Goal: Task Accomplishment & Management: Manage account settings

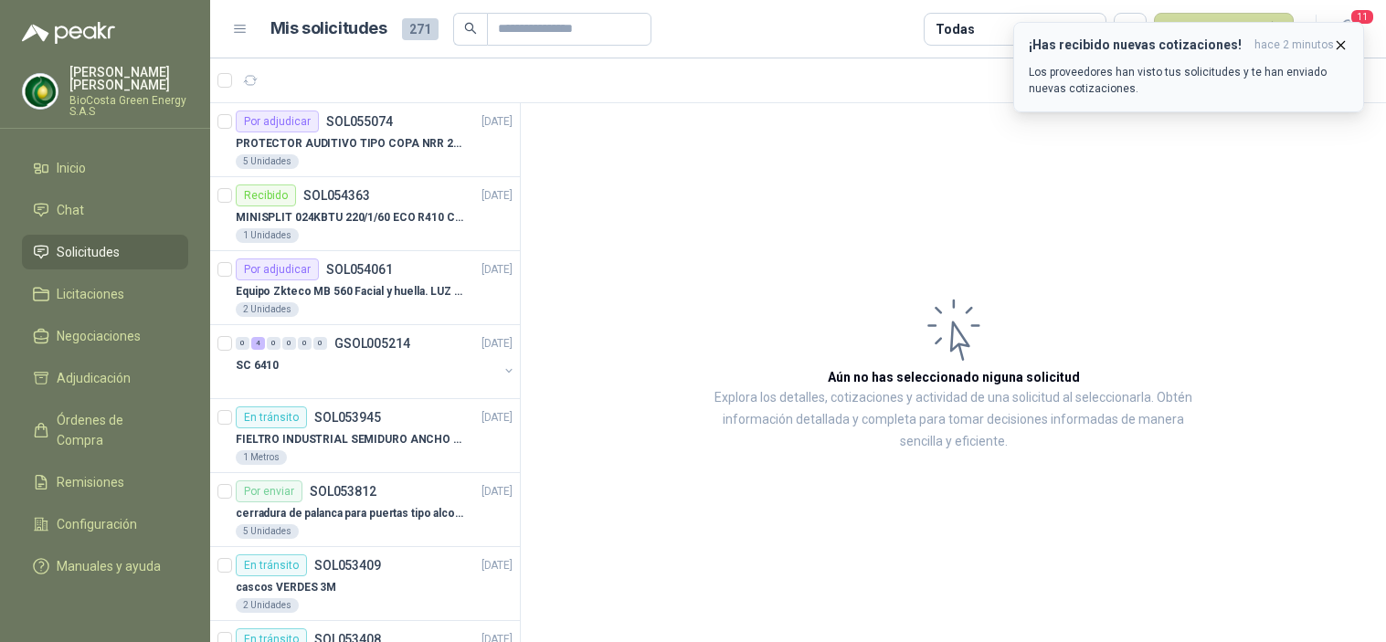
click at [241, 68] on button "button" at bounding box center [250, 80] width 29 height 29
click at [1186, 64] on p "Los proveedores han visto tus solicitudes y te han enviado nuevas cotizaciones." at bounding box center [1189, 80] width 320 height 33
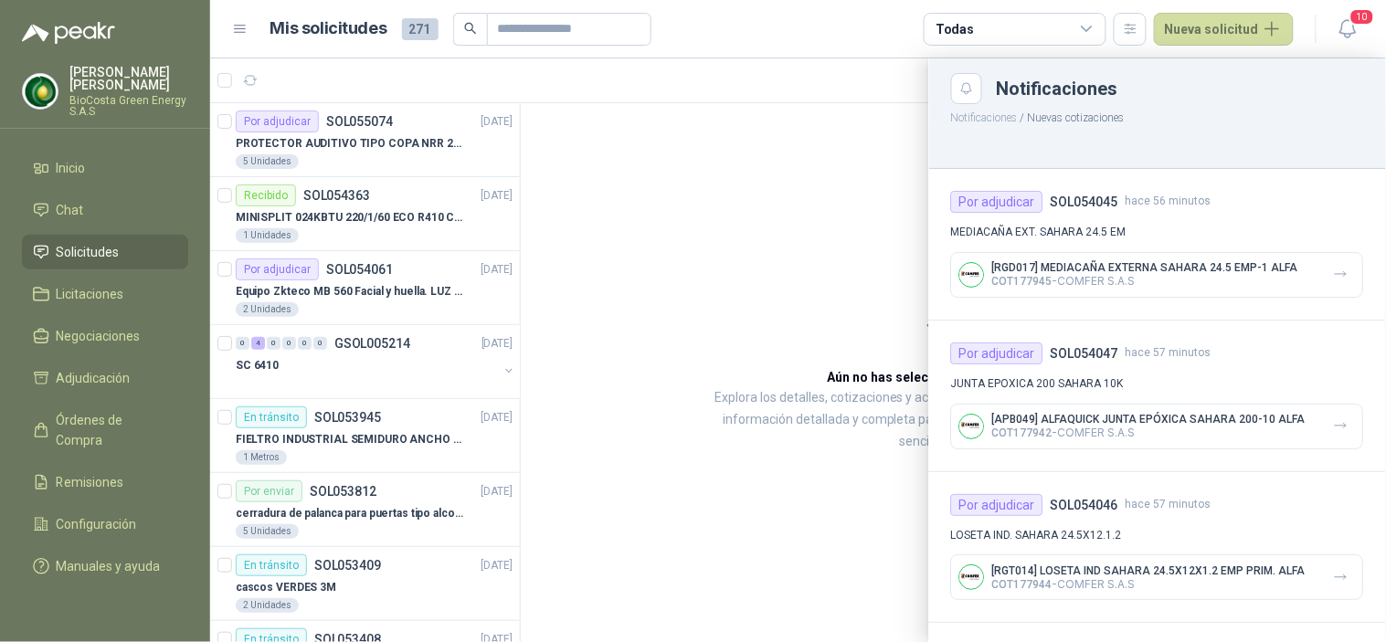
drag, startPoint x: 839, startPoint y: 295, endPoint x: 340, endPoint y: 238, distance: 502.1
click at [837, 295] on div at bounding box center [798, 350] width 1176 height 584
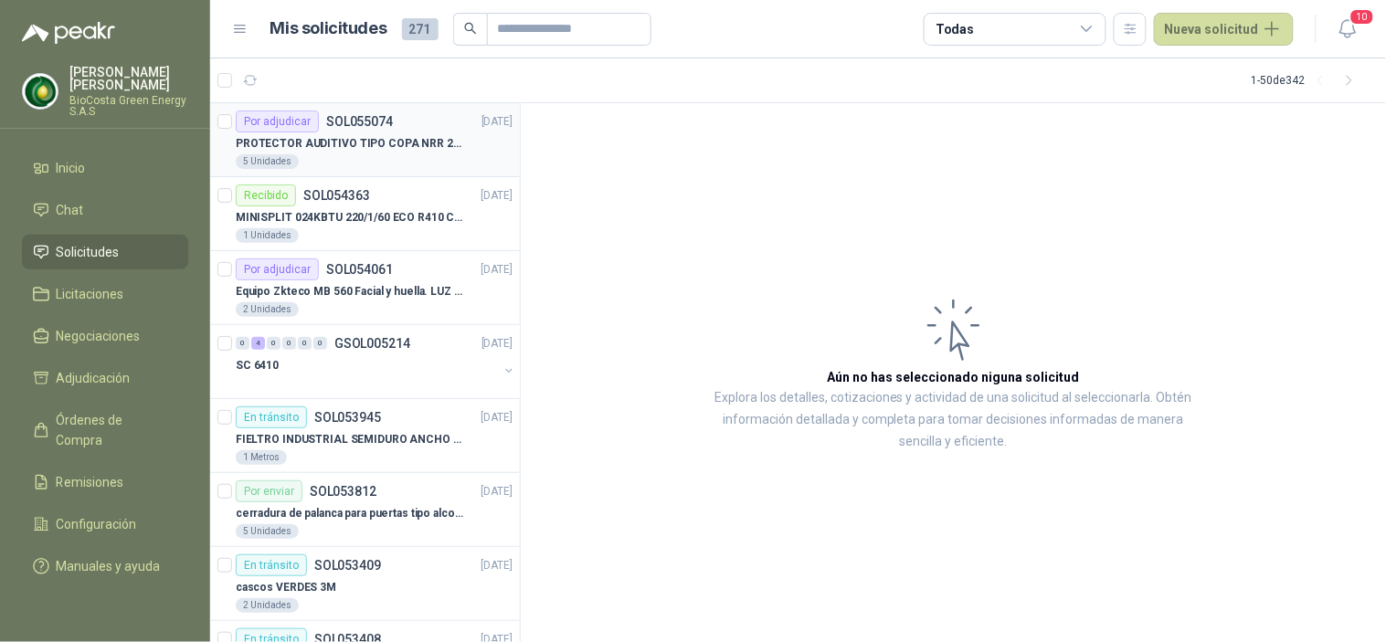
click at [338, 152] on div "PROTECTOR AUDITIVO TIPO COPA NRR 23dB" at bounding box center [374, 143] width 277 height 22
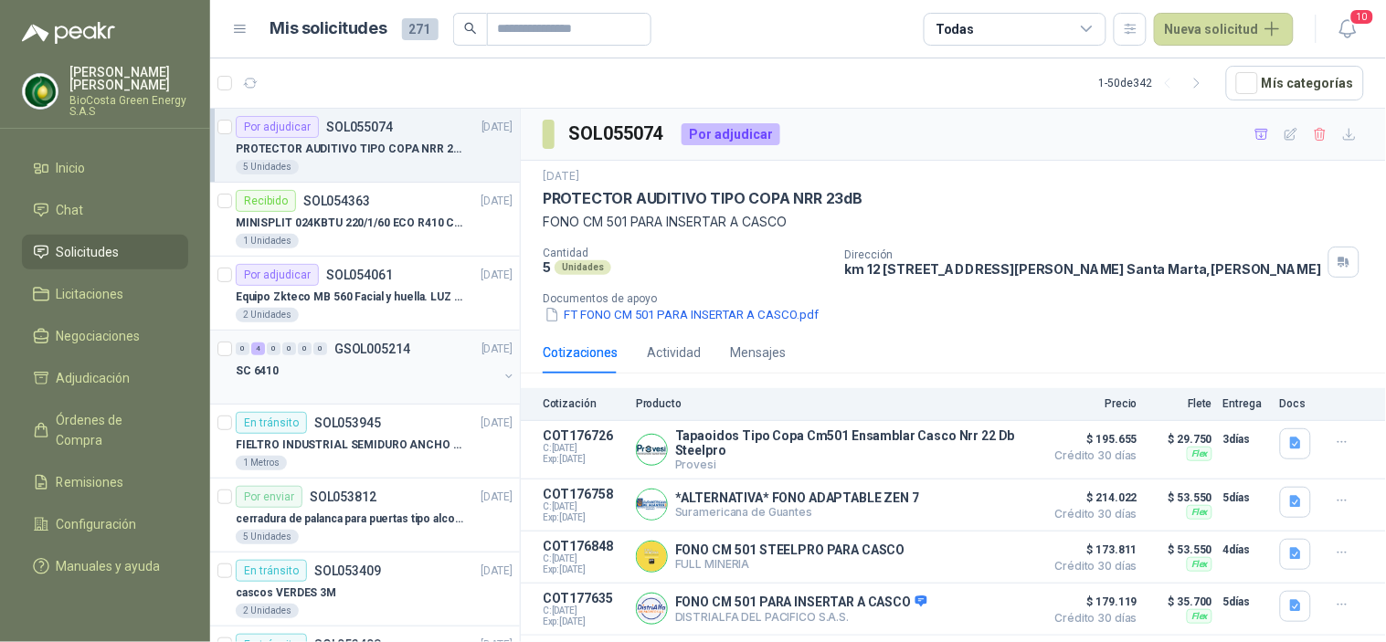
click at [369, 352] on p "GSOL005214" at bounding box center [372, 349] width 76 height 13
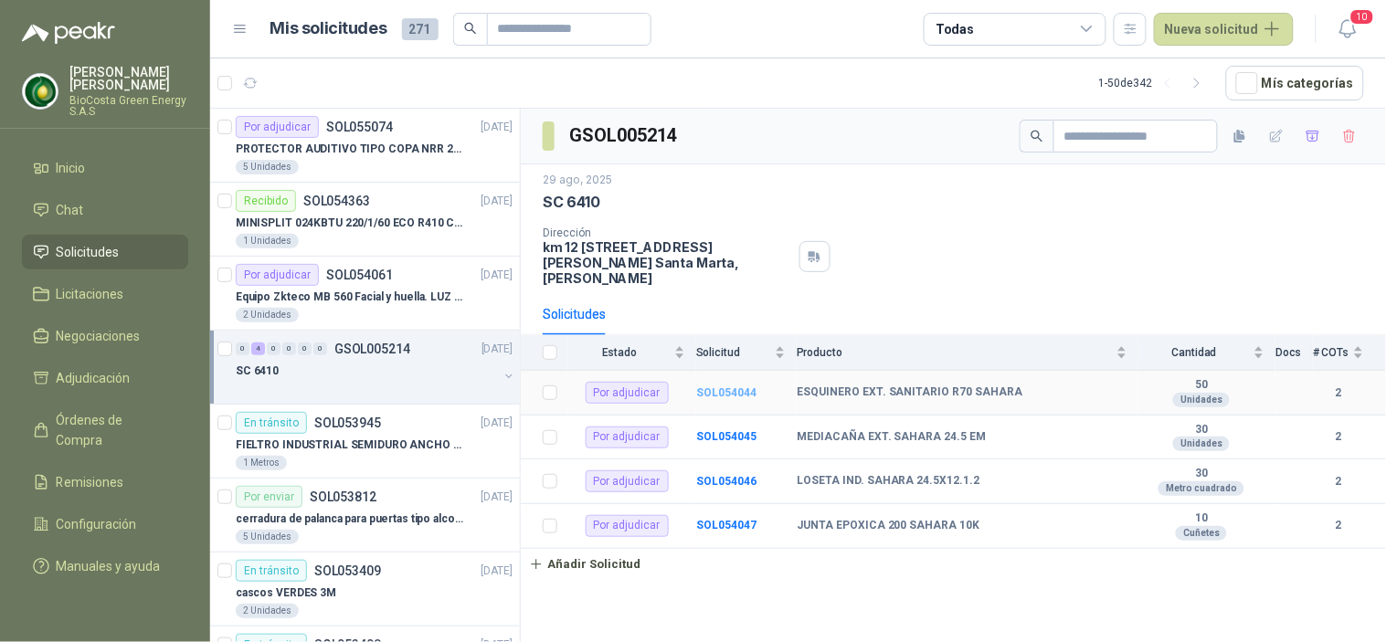
click at [711, 386] on b "SOL054044" at bounding box center [726, 392] width 60 height 13
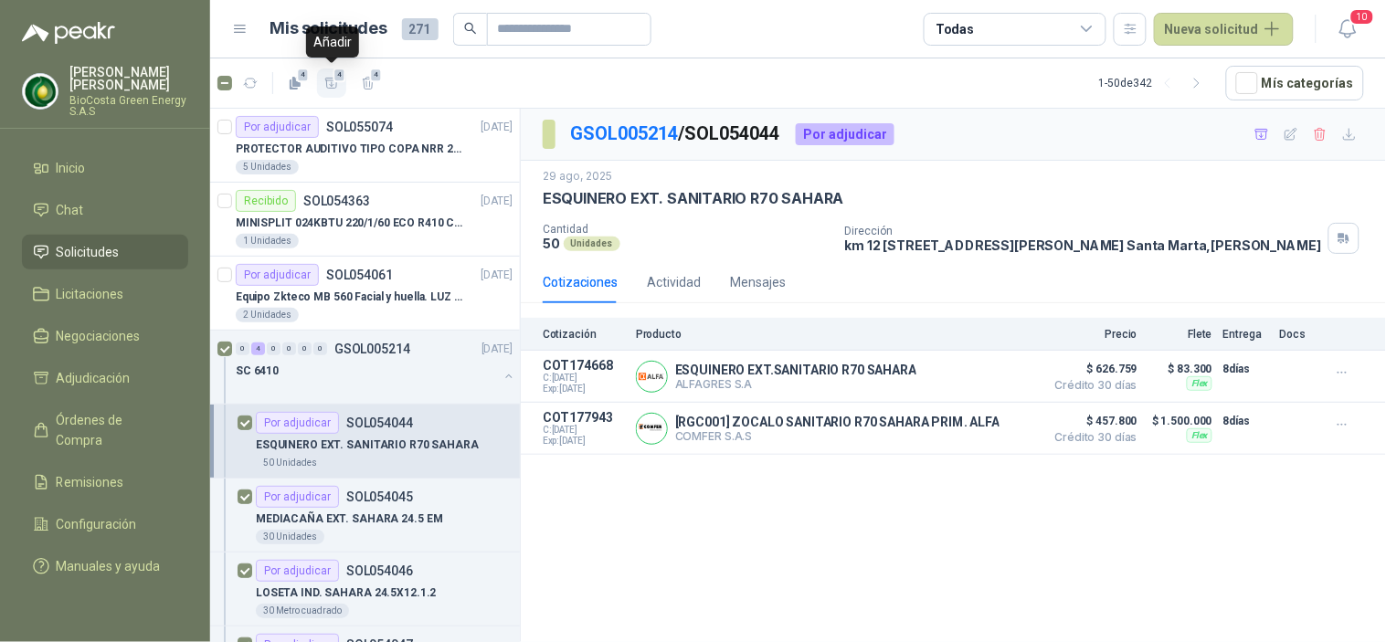
click at [332, 76] on icon "button" at bounding box center [332, 84] width 16 height 16
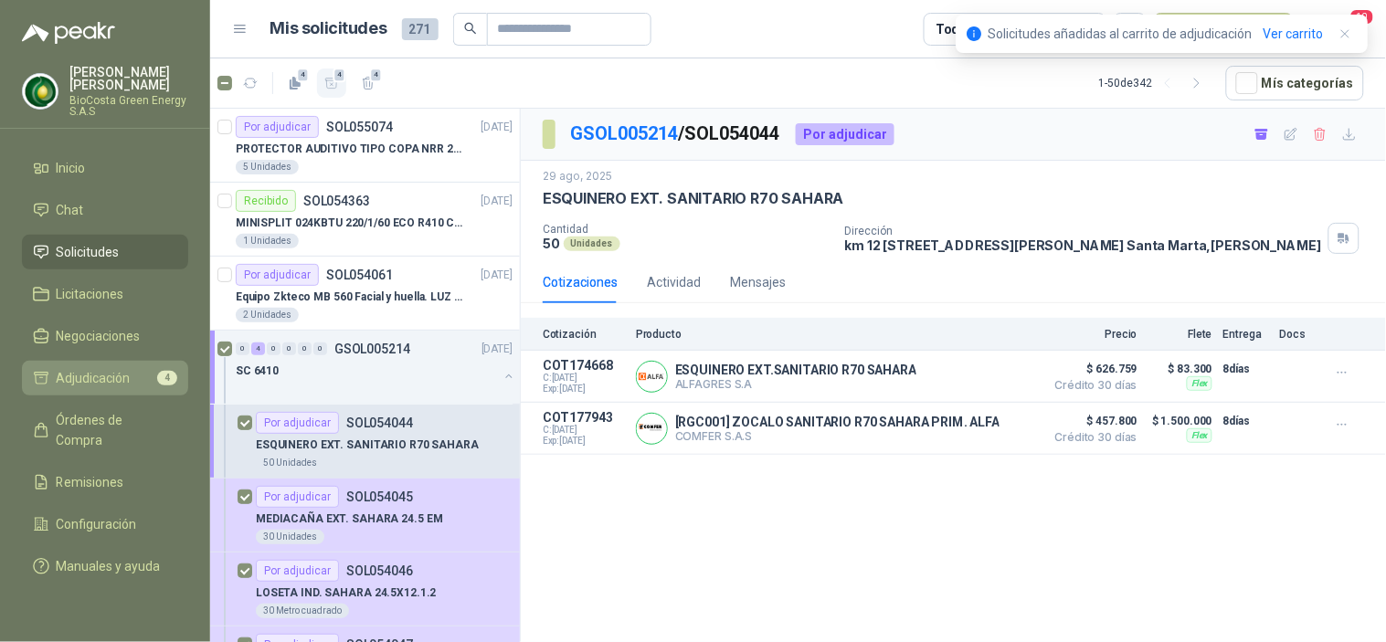
click at [119, 377] on span "Adjudicación" at bounding box center [94, 378] width 74 height 20
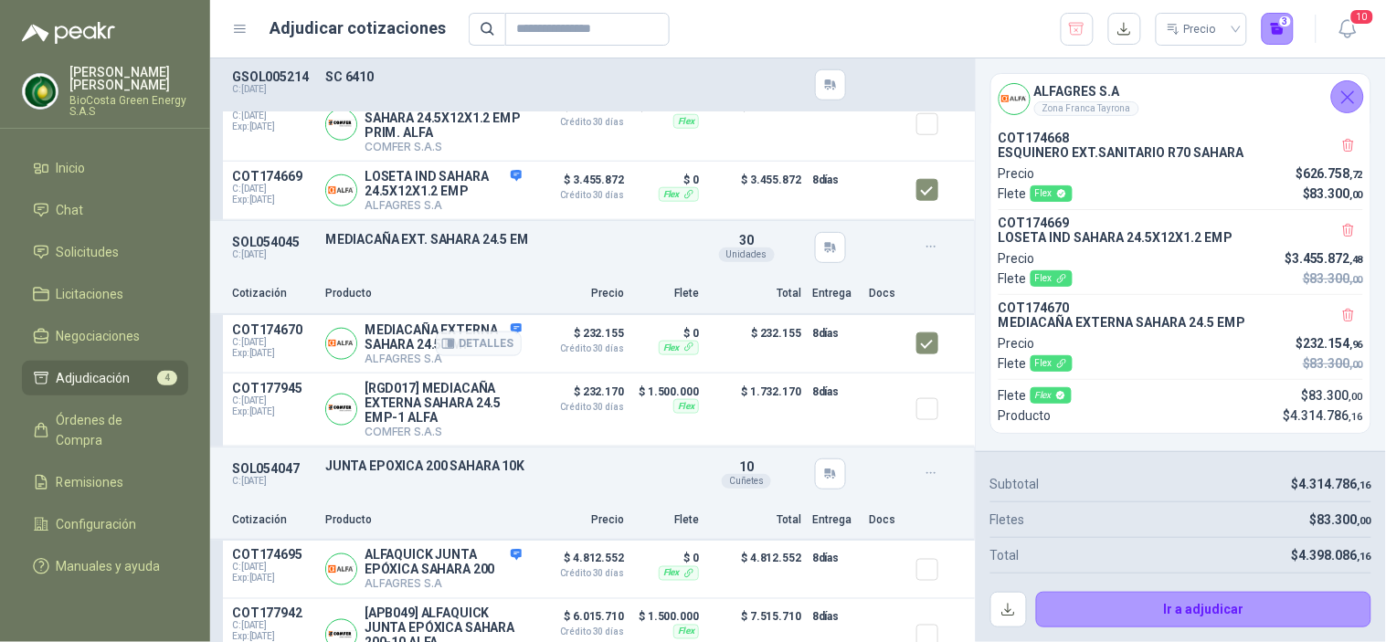
scroll to position [460, 0]
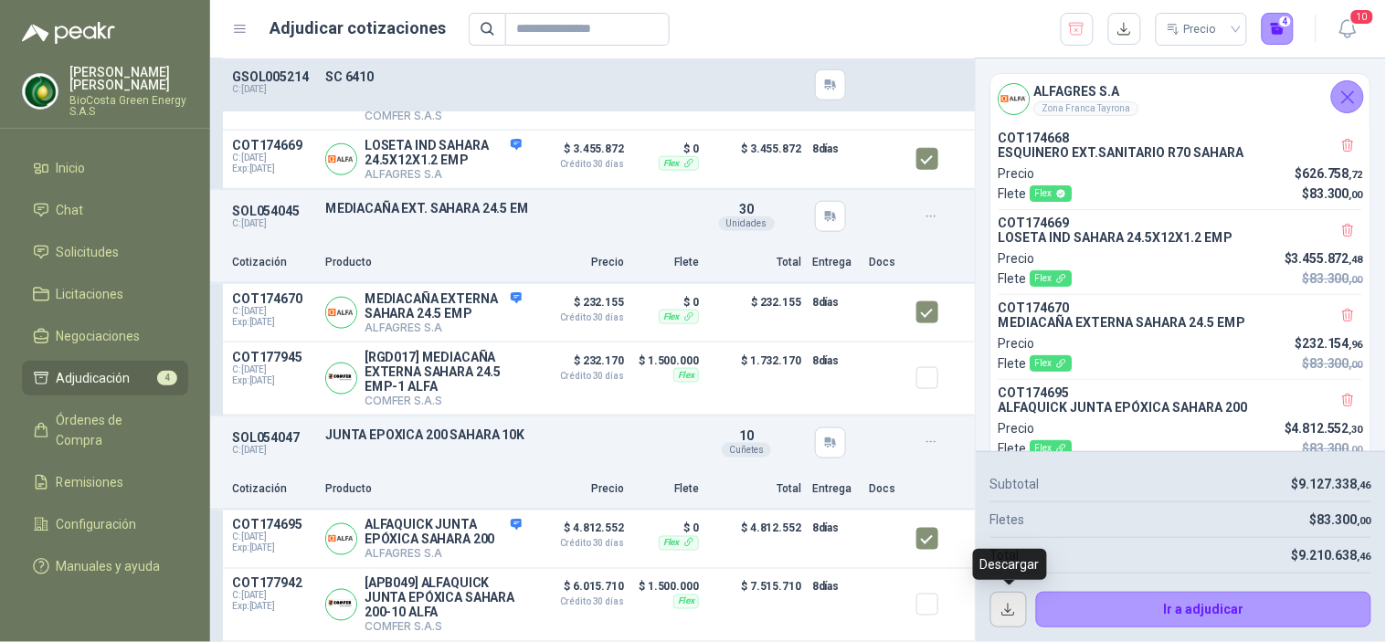
click at [1002, 608] on button "button" at bounding box center [1008, 610] width 37 height 37
drag, startPoint x: 1128, startPoint y: 513, endPoint x: 1018, endPoint y: 503, distance: 110.9
click at [1129, 513] on div "Fletes $ 83.300 ,00" at bounding box center [1180, 520] width 381 height 36
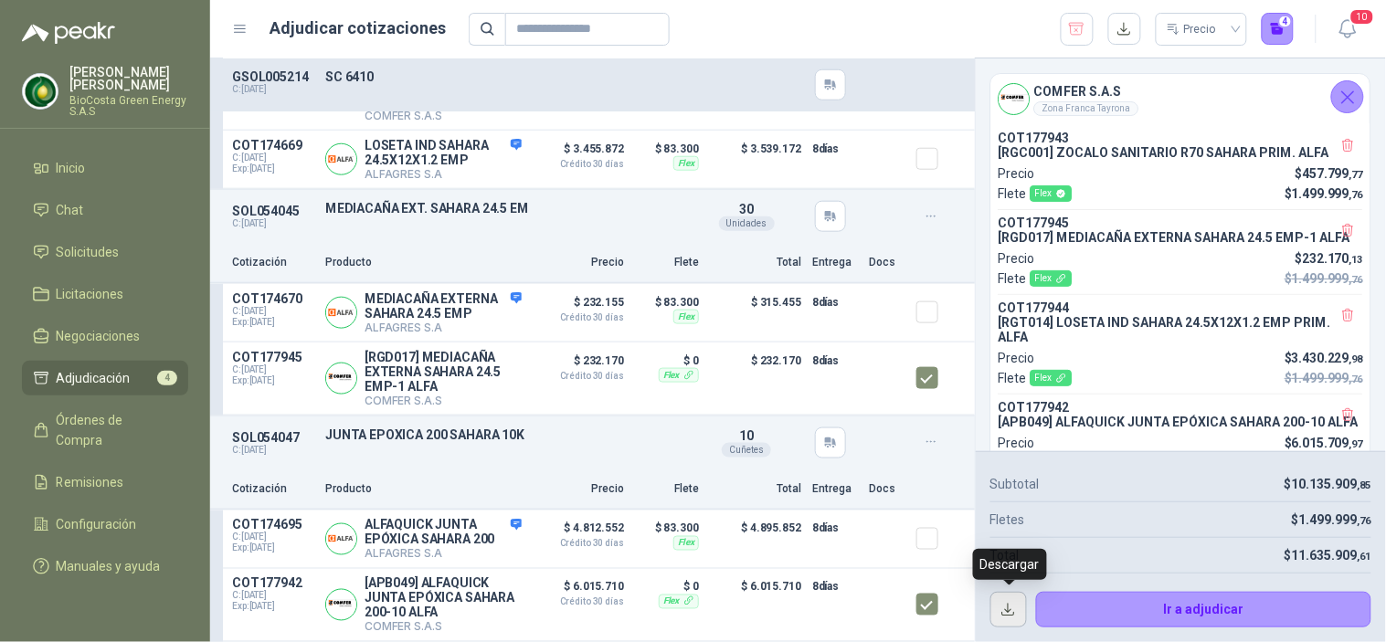
click at [1020, 612] on button "button" at bounding box center [1008, 610] width 37 height 37
click at [1179, 523] on div "Fletes $ 1.499.999 ,76" at bounding box center [1180, 520] width 381 height 36
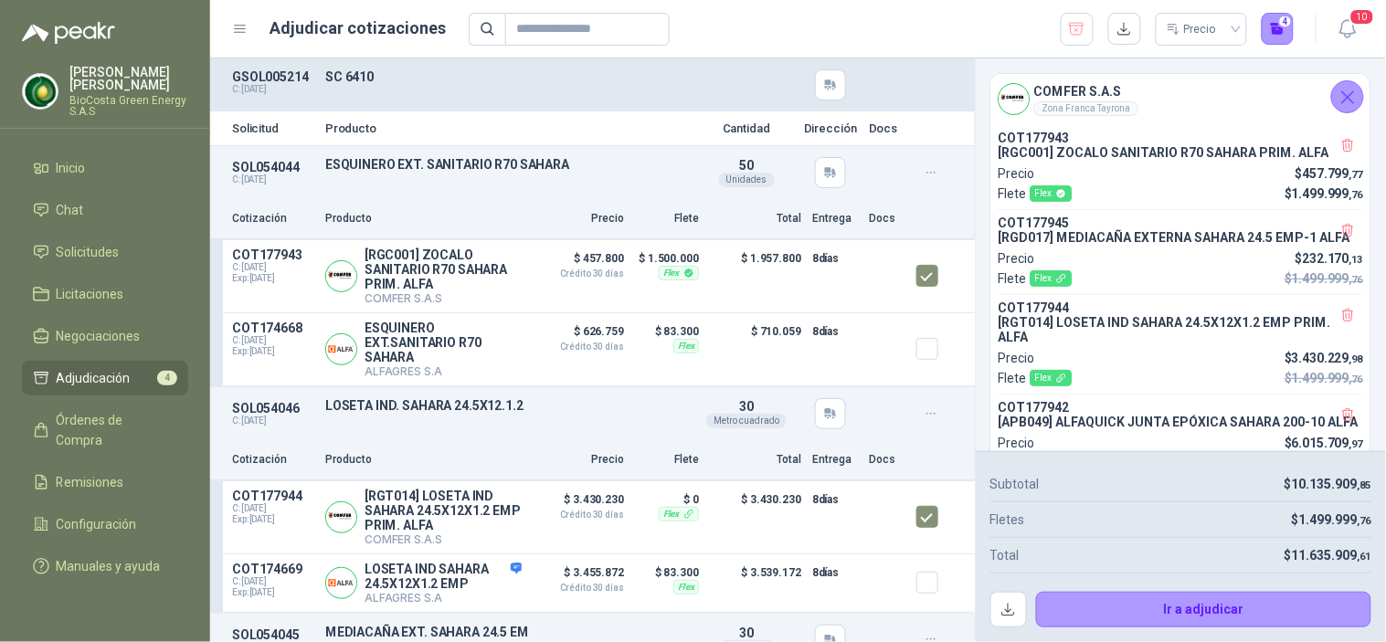
click at [1152, 515] on div "Fletes $ 1.499.999 ,76" at bounding box center [1180, 520] width 381 height 36
